Goal: Information Seeking & Learning: Learn about a topic

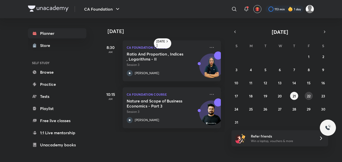
click at [309, 96] on abbr "22" at bounding box center [309, 96] width 4 height 5
click at [252, 108] on abbr "25" at bounding box center [251, 109] width 4 height 5
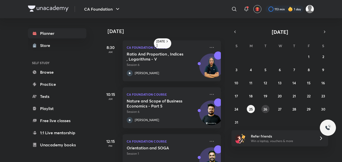
click at [266, 109] on abbr "26" at bounding box center [266, 109] width 4 height 5
click at [279, 108] on abbr "27" at bounding box center [280, 109] width 4 height 5
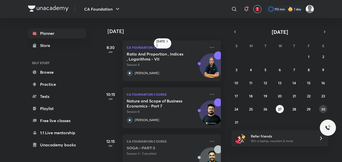
click at [325, 110] on abbr "30" at bounding box center [324, 109] width 4 height 5
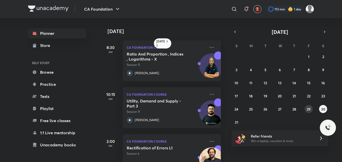
click at [308, 108] on abbr "29" at bounding box center [309, 109] width 4 height 5
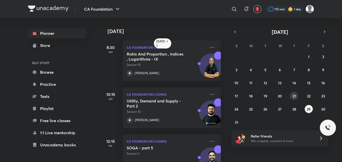
click at [294, 95] on abbr "21" at bounding box center [294, 96] width 3 height 5
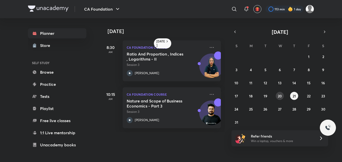
click at [281, 95] on abbr "20" at bounding box center [280, 96] width 4 height 5
click at [58, 134] on link "1:1 Live mentorship" at bounding box center [57, 133] width 59 height 10
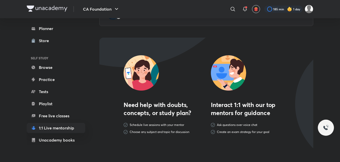
scroll to position [63, 0]
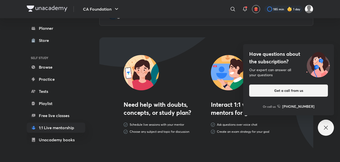
click at [326, 127] on icon at bounding box center [326, 128] width 6 height 6
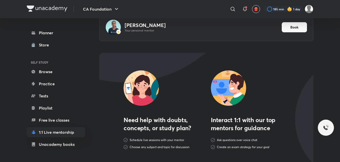
scroll to position [0, 0]
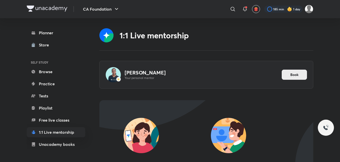
click at [297, 74] on span "Book" at bounding box center [294, 74] width 8 height 5
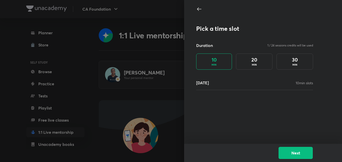
click at [296, 66] on p "MIN" at bounding box center [295, 65] width 5 height 4
click at [324, 35] on div "Pick a time slot Duration 3 / 24 sessions credits will be used 10 MIN 20 MIN 30…" at bounding box center [263, 72] width 158 height 144
click at [252, 62] on h4 "20" at bounding box center [255, 60] width 6 height 6
click at [200, 9] on icon at bounding box center [199, 9] width 6 height 6
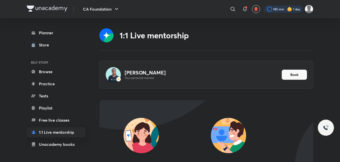
click at [293, 8] on div at bounding box center [283, 9] width 39 height 7
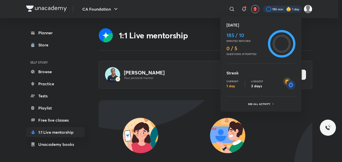
click at [293, 8] on div at bounding box center [171, 81] width 342 height 162
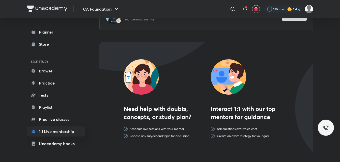
scroll to position [63, 0]
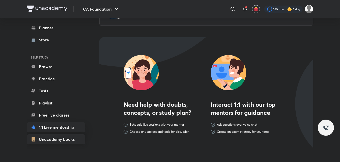
click at [54, 138] on link "Unacademy books" at bounding box center [56, 139] width 59 height 10
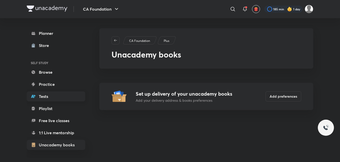
click at [43, 94] on link "Tests" at bounding box center [56, 96] width 59 height 10
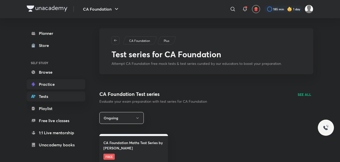
click at [41, 82] on link "Practice" at bounding box center [56, 84] width 59 height 10
click at [43, 72] on link "Browse" at bounding box center [56, 72] width 59 height 10
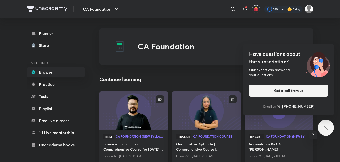
click at [326, 127] on icon at bounding box center [326, 128] width 6 height 6
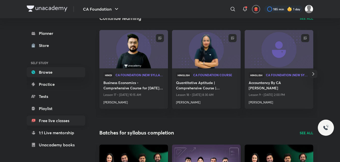
scroll to position [41, 0]
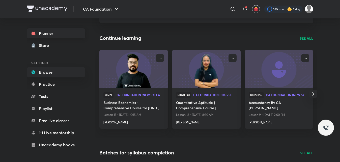
click at [44, 33] on link "Planner" at bounding box center [56, 33] width 59 height 10
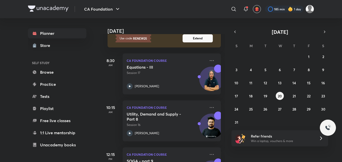
scroll to position [31, 0]
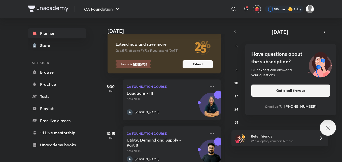
click at [329, 127] on icon at bounding box center [328, 128] width 4 height 4
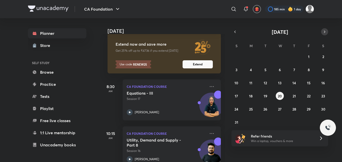
click at [325, 32] on icon "button" at bounding box center [325, 32] width 4 height 5
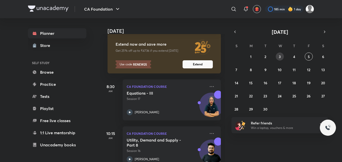
click at [278, 55] on button "3" at bounding box center [280, 56] width 8 height 8
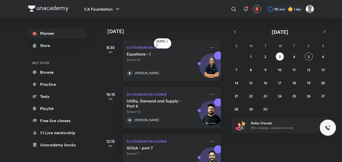
click at [130, 73] on icon at bounding box center [130, 73] width 2 height 2
